Goal: Obtain resource: Download file/media

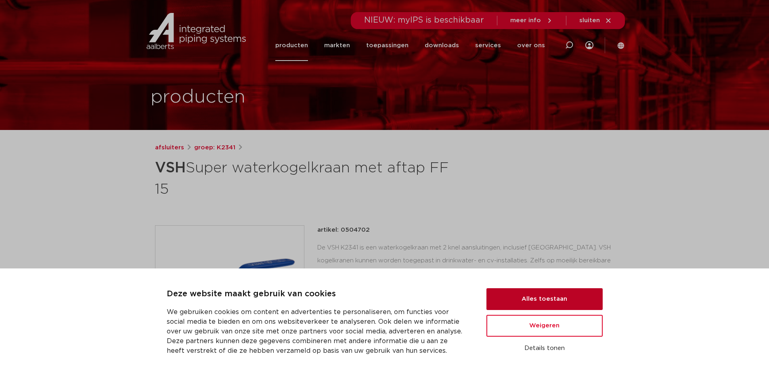
click at [573, 294] on button "Alles toestaan" at bounding box center [545, 299] width 116 height 22
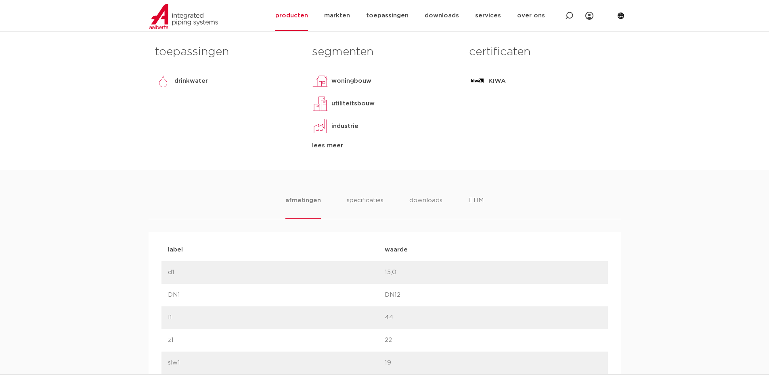
scroll to position [364, 0]
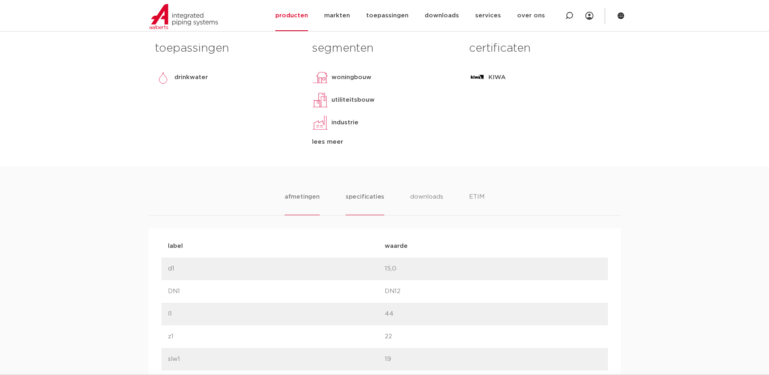
click at [375, 196] on li "specificaties" at bounding box center [365, 203] width 39 height 23
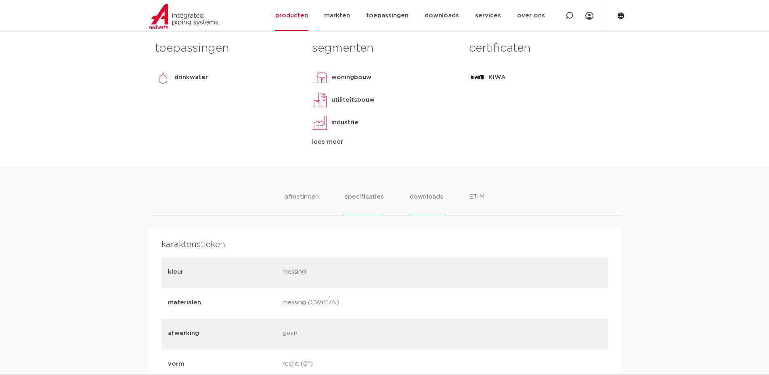
click at [436, 197] on li "downloads" at bounding box center [427, 203] width 34 height 23
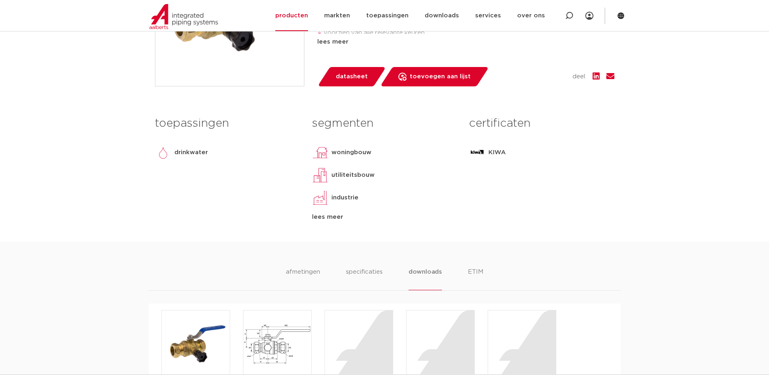
scroll to position [242, 0]
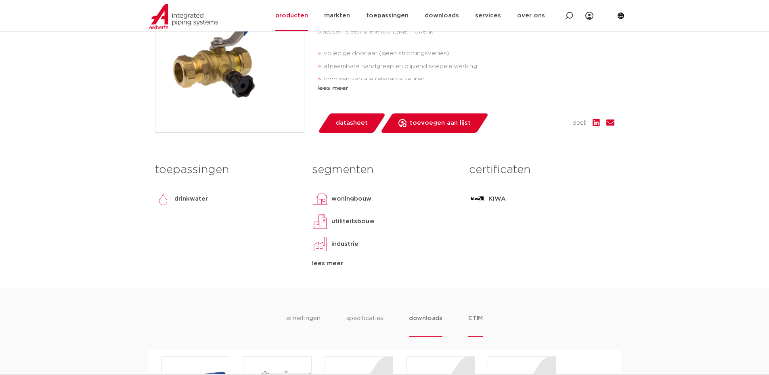
click at [478, 317] on li "ETIM" at bounding box center [476, 325] width 15 height 23
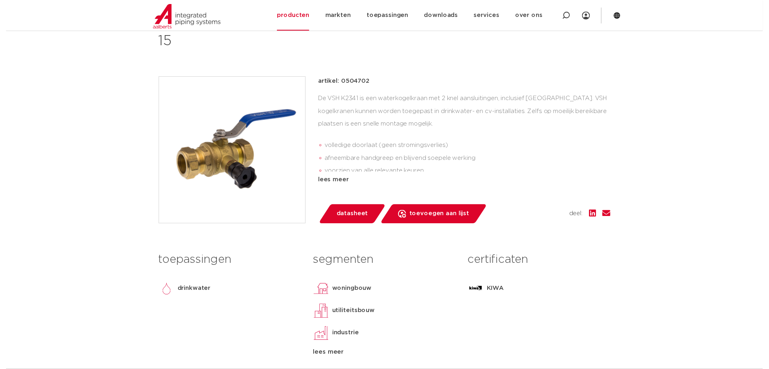
scroll to position [40, 0]
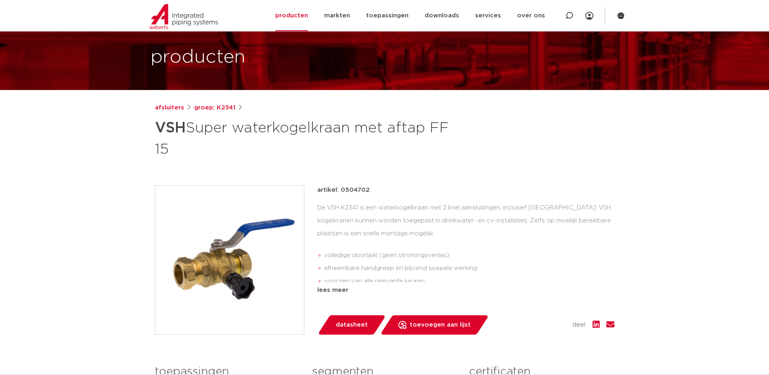
click at [359, 324] on span "datasheet" at bounding box center [352, 325] width 32 height 13
click at [362, 265] on li "afneembare handgreep en blijvend soepele werking" at bounding box center [469, 268] width 291 height 13
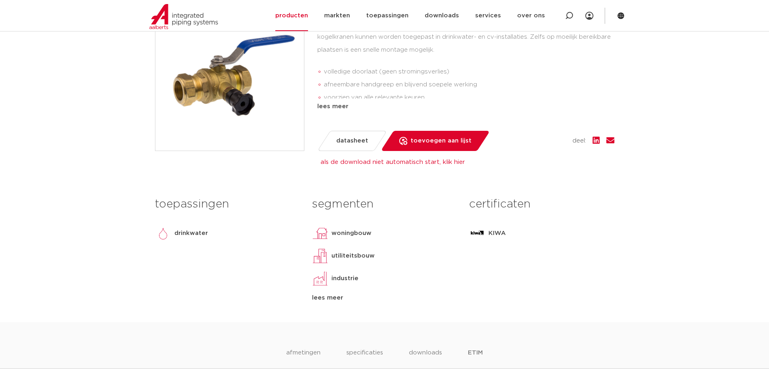
scroll to position [242, 0]
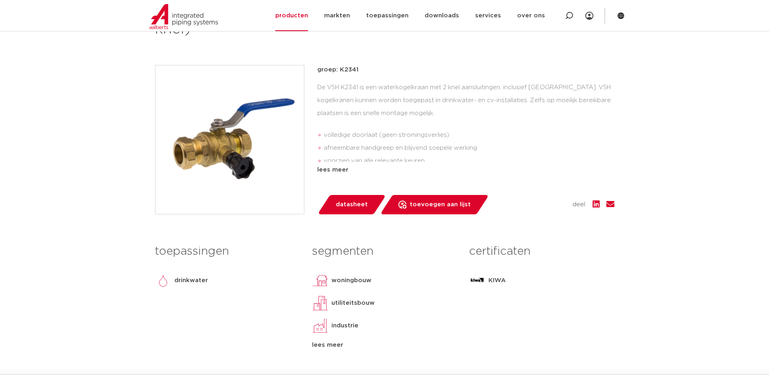
scroll to position [162, 0]
